Goal: Task Accomplishment & Management: Use online tool/utility

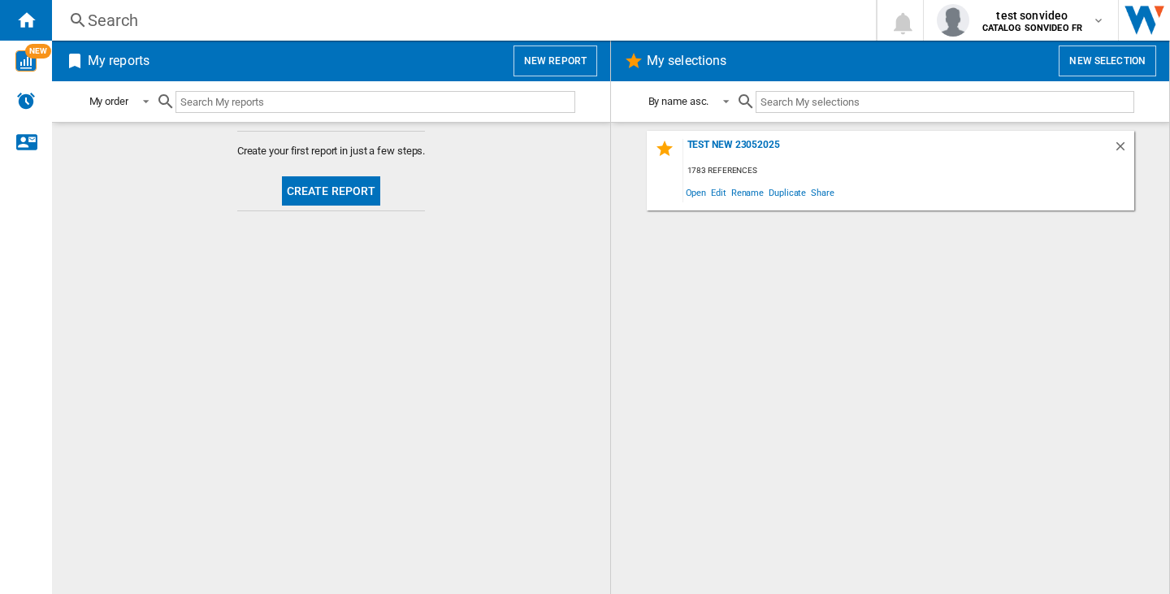
click at [560, 55] on button "New report" at bounding box center [555, 60] width 84 height 31
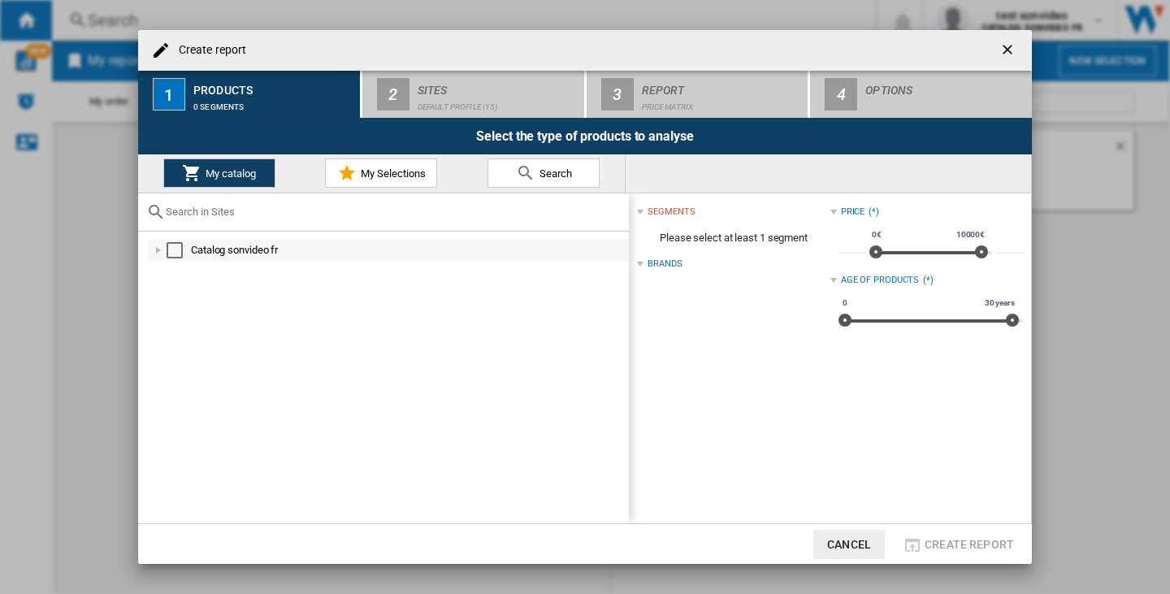
click at [179, 245] on div "Select" at bounding box center [175, 250] width 16 height 16
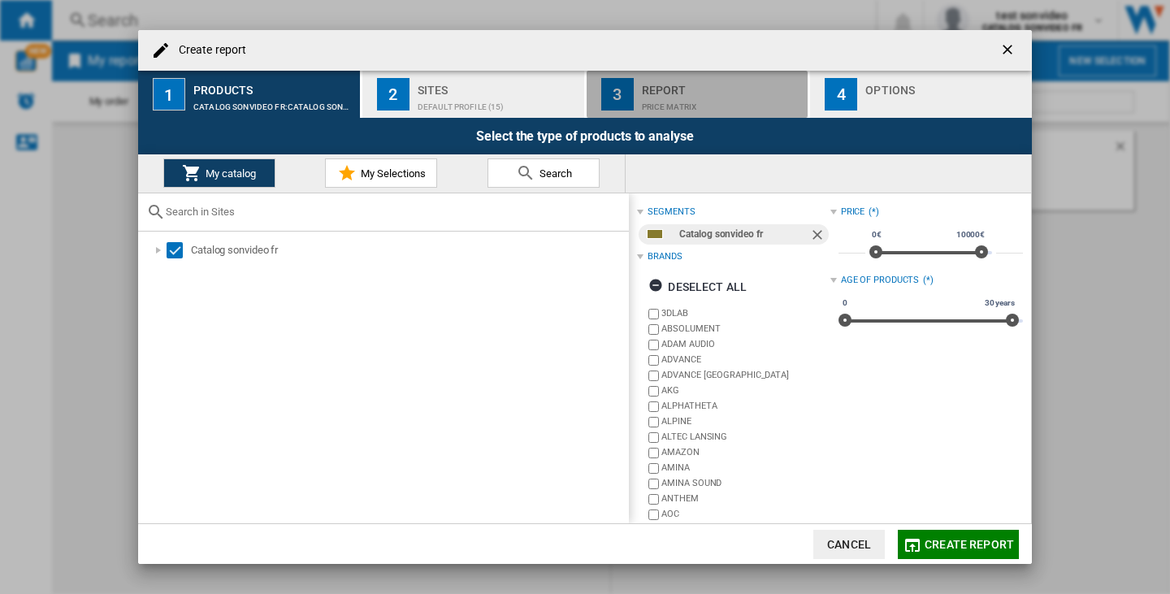
click at [654, 108] on div "Price Matrix" at bounding box center [722, 102] width 160 height 17
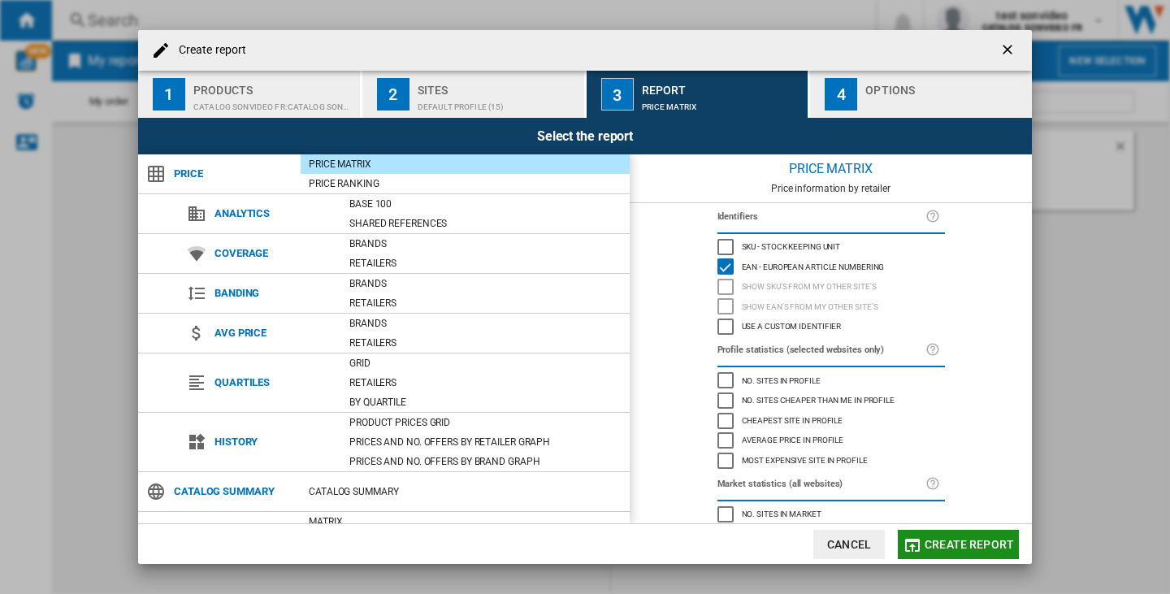
click at [972, 546] on span "Create report" at bounding box center [968, 544] width 89 height 13
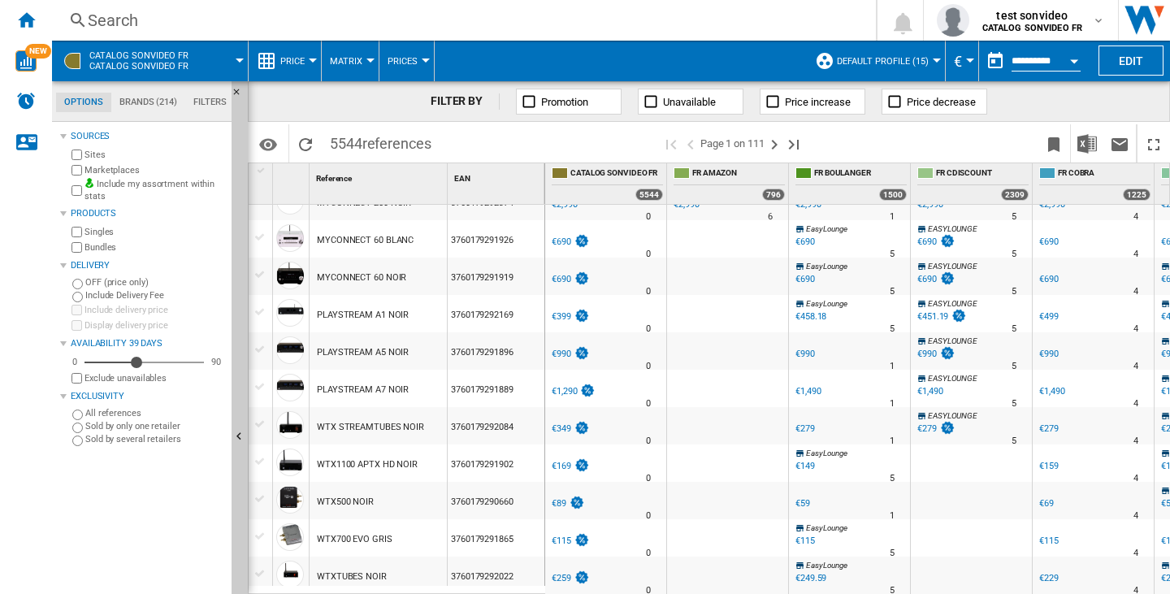
scroll to position [894, 0]
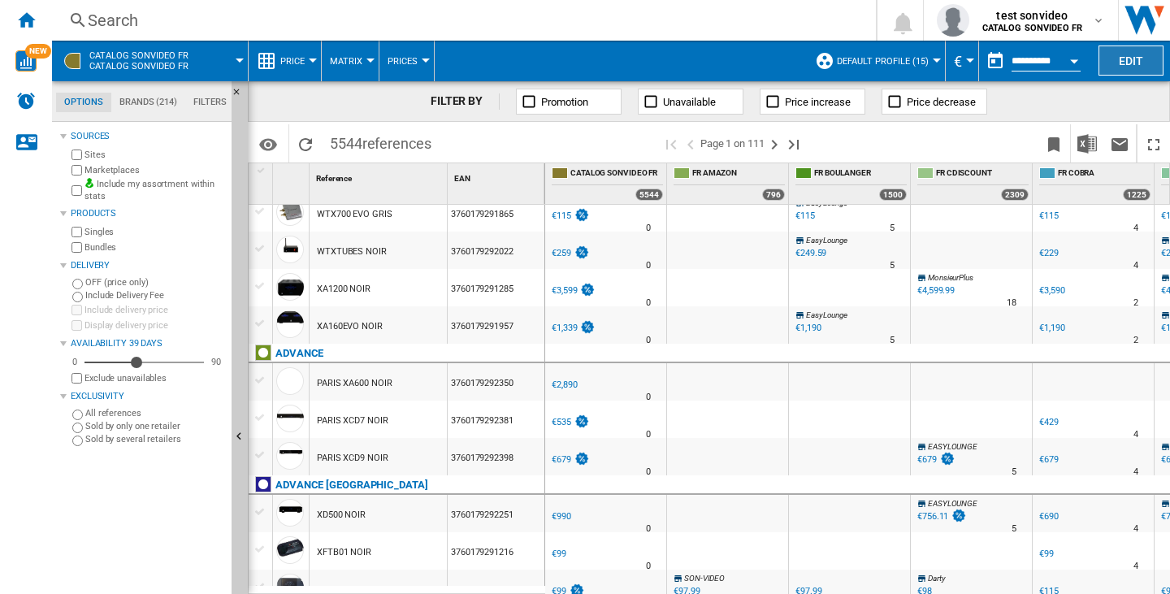
click at [1146, 56] on button "Edit" at bounding box center [1130, 60] width 65 height 30
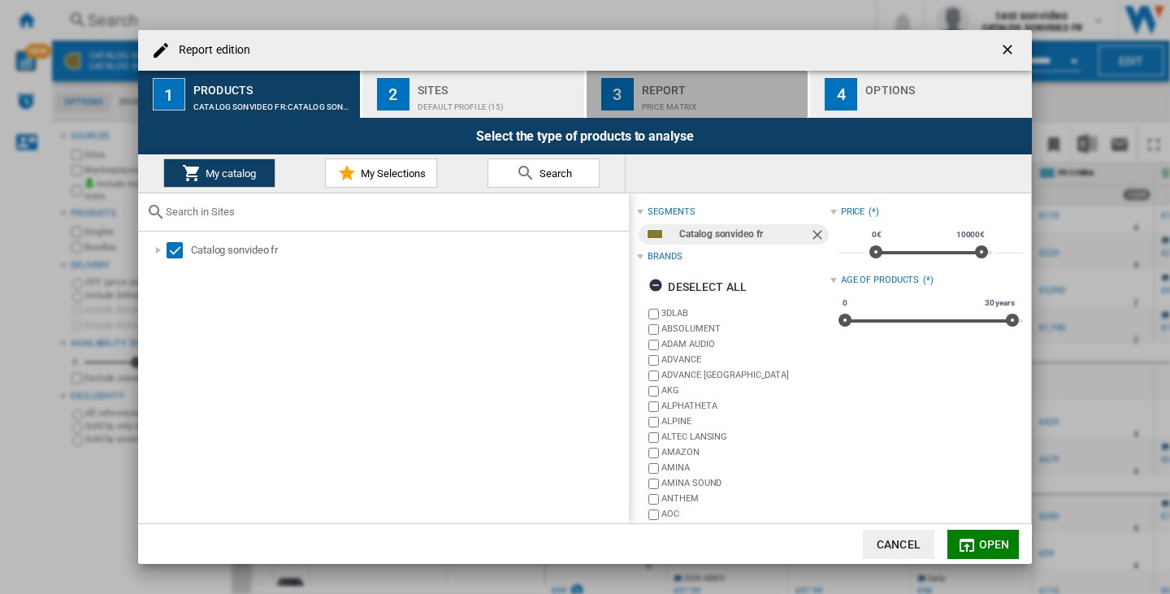
click at [677, 94] on div "Price Matrix" at bounding box center [722, 102] width 160 height 17
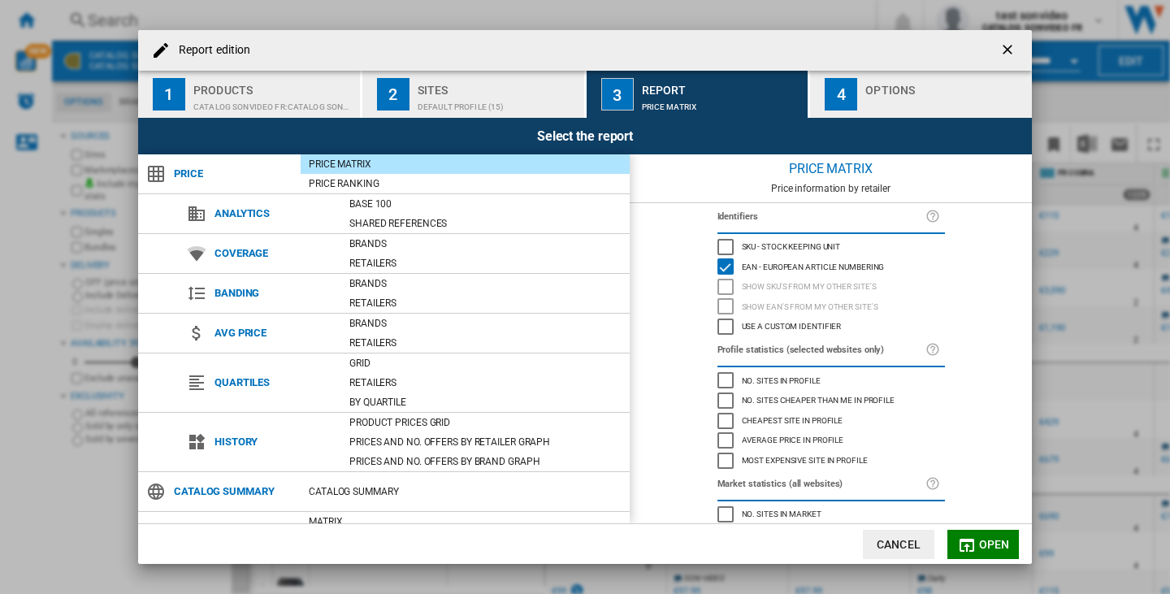
click at [723, 248] on div "SKU - Stock Keeping Unit" at bounding box center [725, 247] width 16 height 16
click at [1004, 45] on ng-md-icon "getI18NText('BUTTONS.CLOSE_DIALOG')" at bounding box center [1008, 50] width 19 height 19
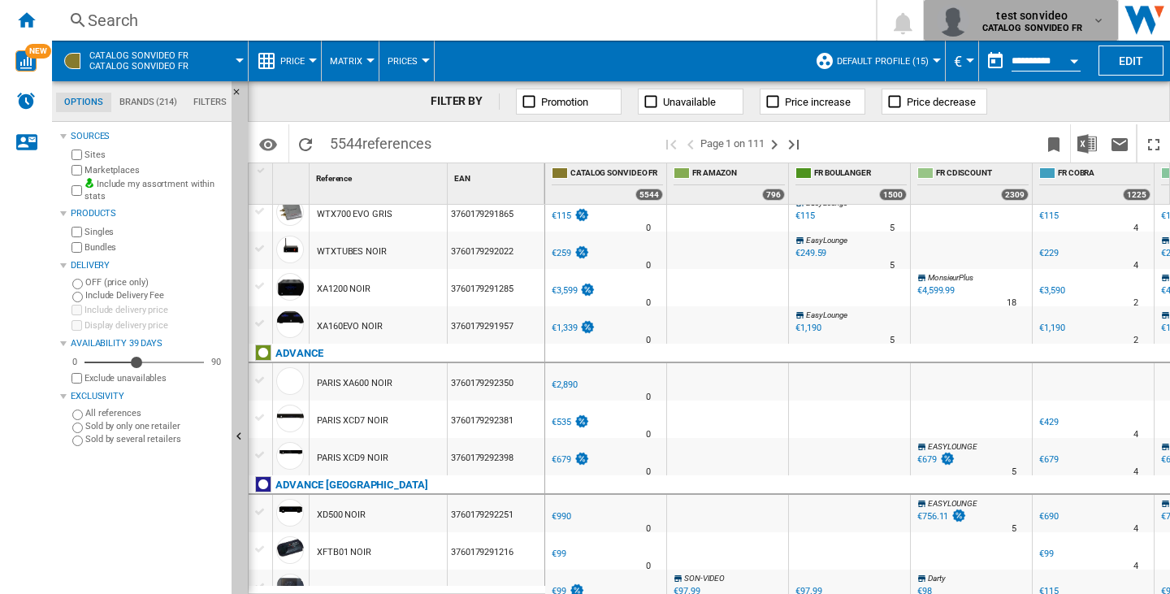
click at [1019, 16] on span "test sonvideo" at bounding box center [1032, 15] width 101 height 16
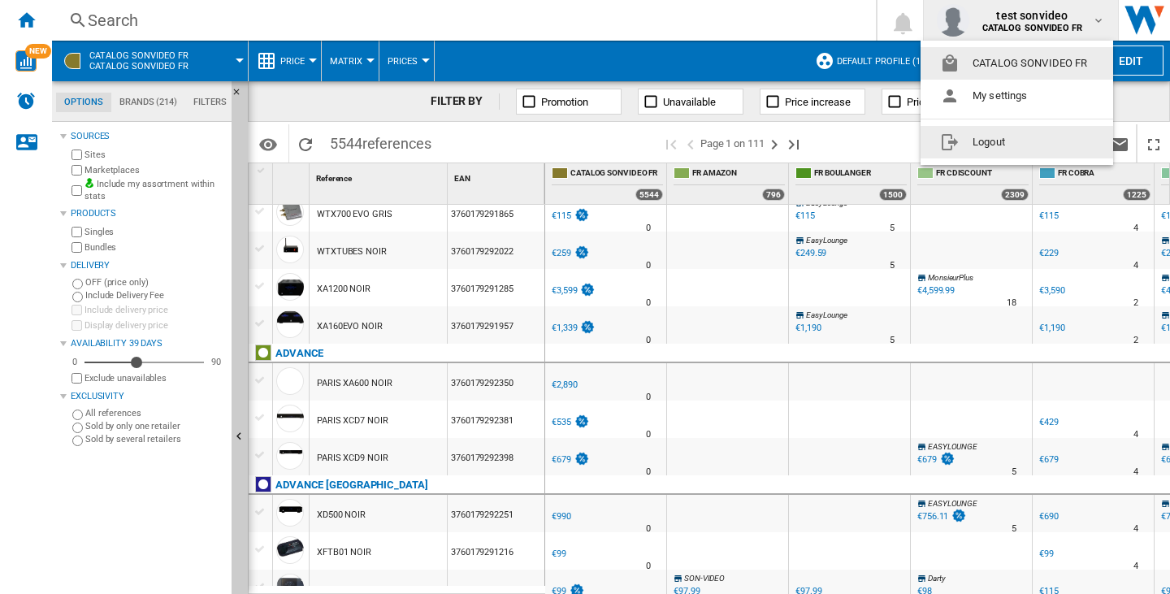
click at [1028, 153] on button "Logout" at bounding box center [1016, 142] width 193 height 32
